Goal: Find specific page/section: Find specific page/section

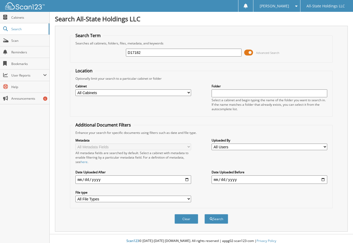
type input "D17182"
click at [204, 214] on button "Search" at bounding box center [216, 219] width 24 height 10
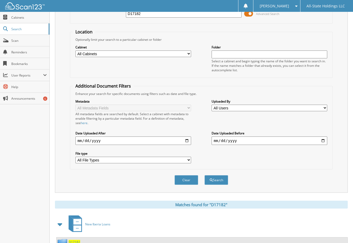
scroll to position [60, 0]
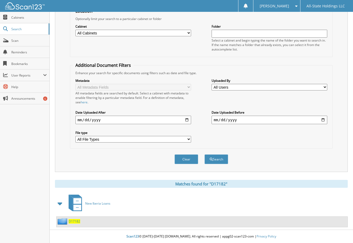
click at [77, 218] on div "D17182" at bounding box center [68, 221] width 24 height 7
click at [75, 221] on span "D17182" at bounding box center [75, 221] width 12 height 4
